Goal: Download file/media

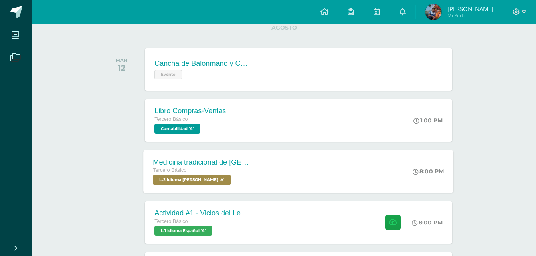
scroll to position [120, 0]
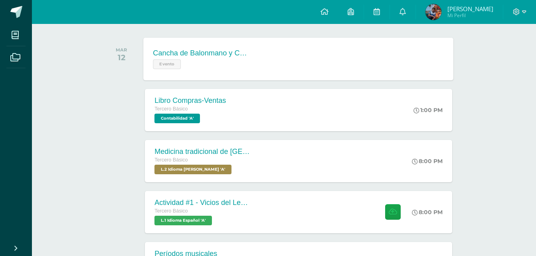
click at [214, 53] on div "Cancha de Balonmano y Contenido" at bounding box center [201, 53] width 97 height 8
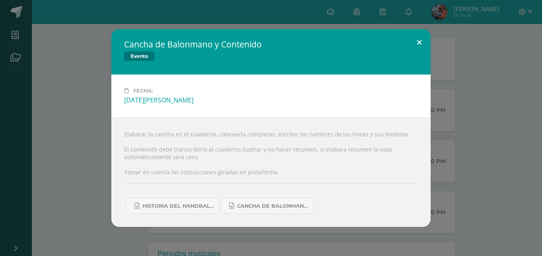
click at [415, 36] on button at bounding box center [419, 42] width 23 height 27
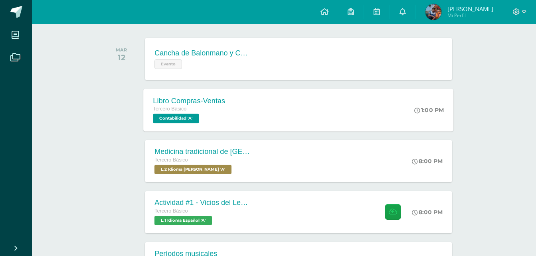
click at [210, 116] on div "Tercero Básico Contabilidad 'A'" at bounding box center [189, 114] width 72 height 18
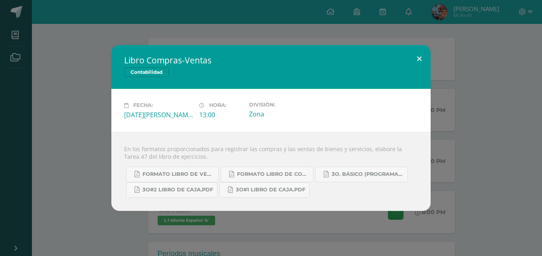
click at [416, 59] on button at bounding box center [419, 58] width 23 height 27
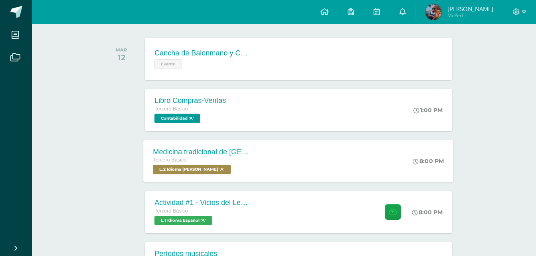
click at [186, 155] on div "Medicina tradicional de [GEOGRAPHIC_DATA]" at bounding box center [201, 152] width 97 height 8
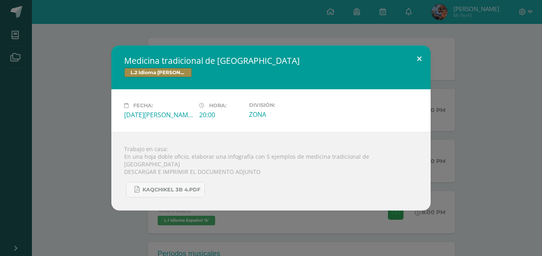
click at [421, 53] on button at bounding box center [419, 59] width 23 height 27
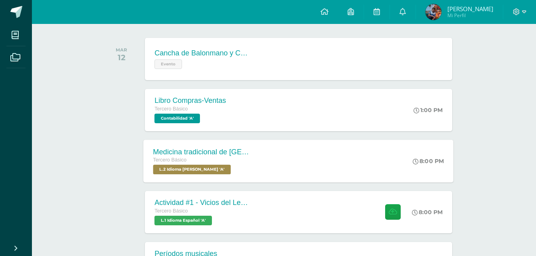
click at [167, 167] on span "L.2 Idioma [PERSON_NAME] 'A'" at bounding box center [192, 170] width 78 height 10
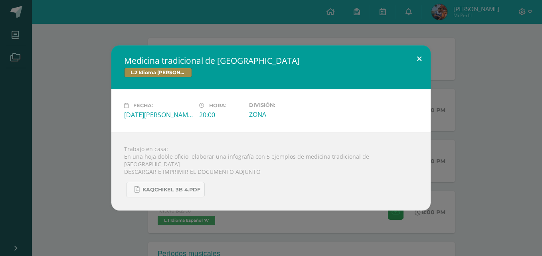
click at [423, 61] on button at bounding box center [419, 59] width 23 height 27
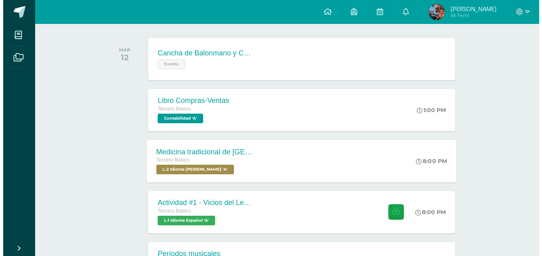
scroll to position [200, 0]
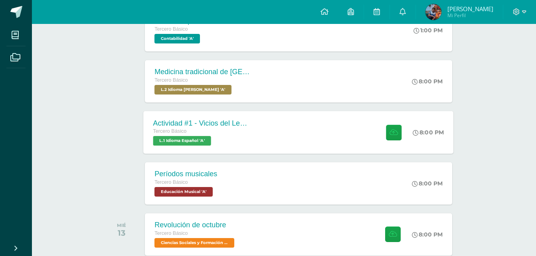
click at [218, 129] on div "Tercero Básico" at bounding box center [201, 131] width 97 height 9
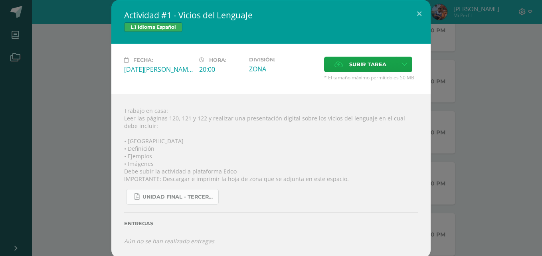
click at [162, 196] on span "UNIDAD FINAL - TERCERO BASICO A-B-C.pdf" at bounding box center [178, 197] width 72 height 6
click at [411, 5] on button at bounding box center [419, 13] width 23 height 27
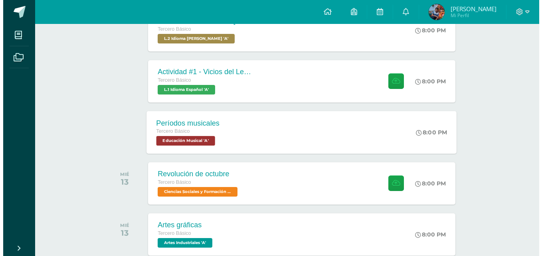
scroll to position [279, 0]
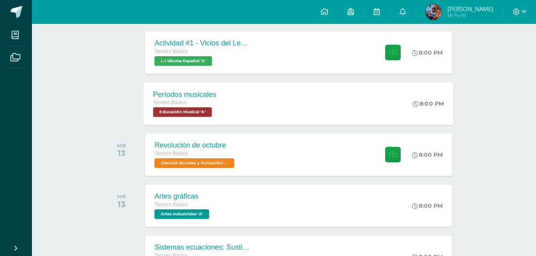
click at [216, 108] on div "Tercero Básico Educación Musical 'A'" at bounding box center [184, 108] width 63 height 18
